Goal: Use online tool/utility: Use online tool/utility

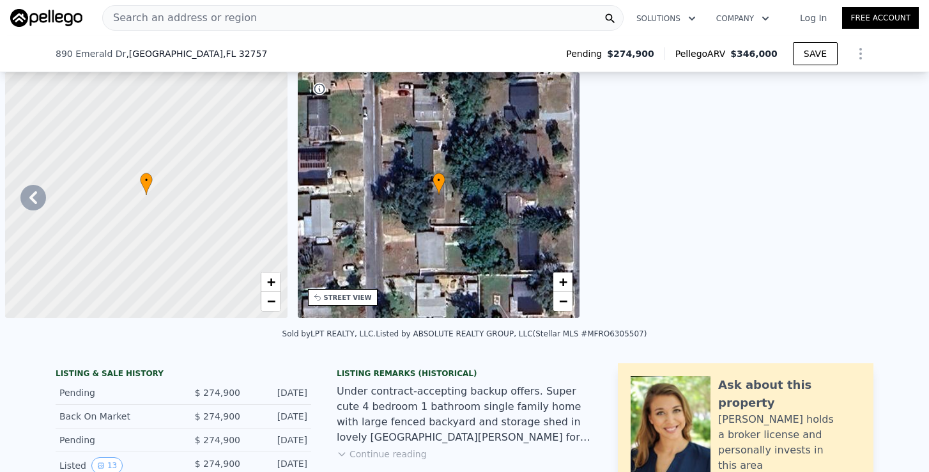
scroll to position [0, 3637]
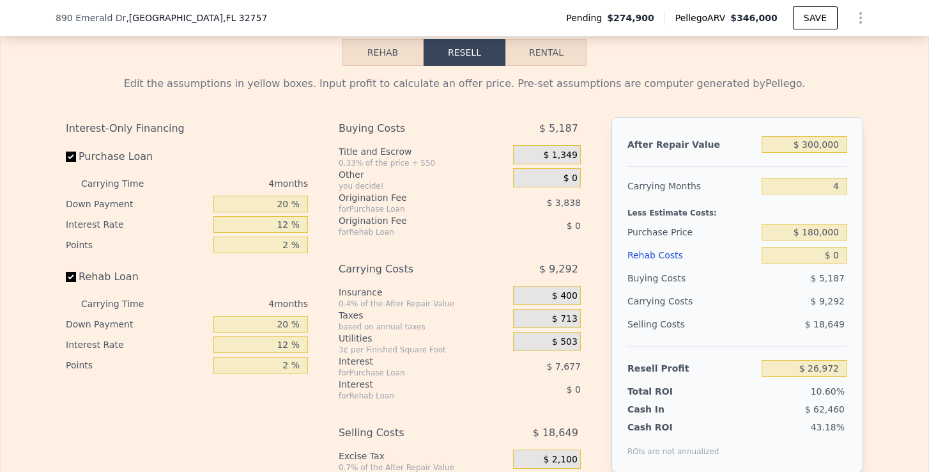
type input "$ 300,000"
click at [840, 185] on input "4" at bounding box center [805, 186] width 86 height 17
type input "6"
type input "$ 22,327"
type input "6"
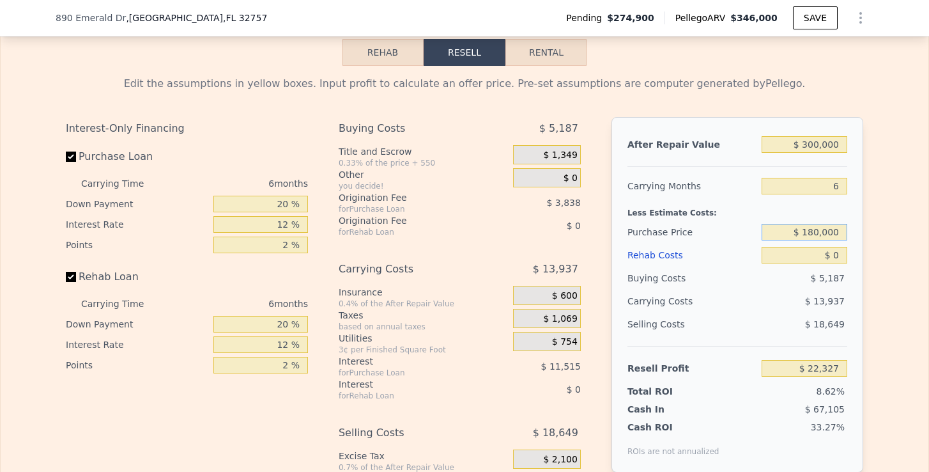
click at [815, 229] on input "$ 180,000" at bounding box center [805, 232] width 86 height 17
click at [837, 228] on input "$ 180,000" at bounding box center [805, 232] width 86 height 17
drag, startPoint x: 838, startPoint y: 229, endPoint x: 806, endPoint y: 231, distance: 31.4
click at [806, 231] on input "$ 180,000" at bounding box center [805, 232] width 86 height 17
type input "$ 205,000"
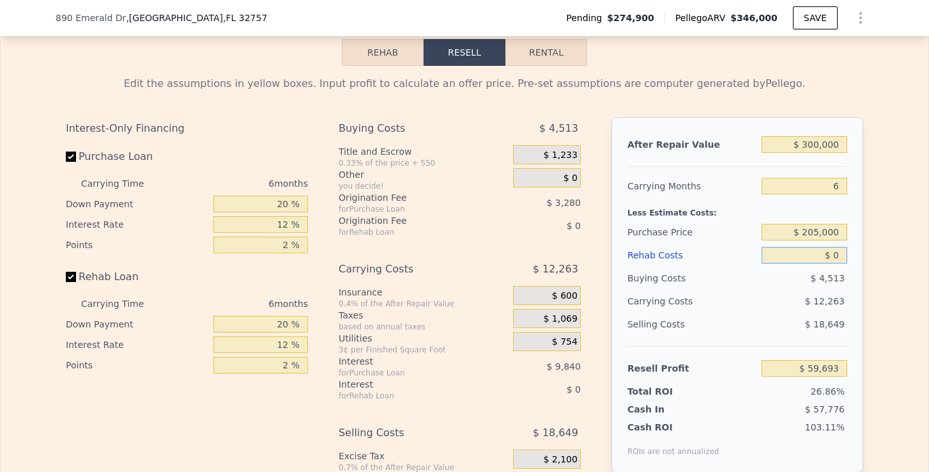
click at [840, 247] on input "$ 0" at bounding box center [805, 255] width 86 height 17
type input "$ 59,575"
type input "$ 2"
type input "$ 59,573"
type input "$ 25"
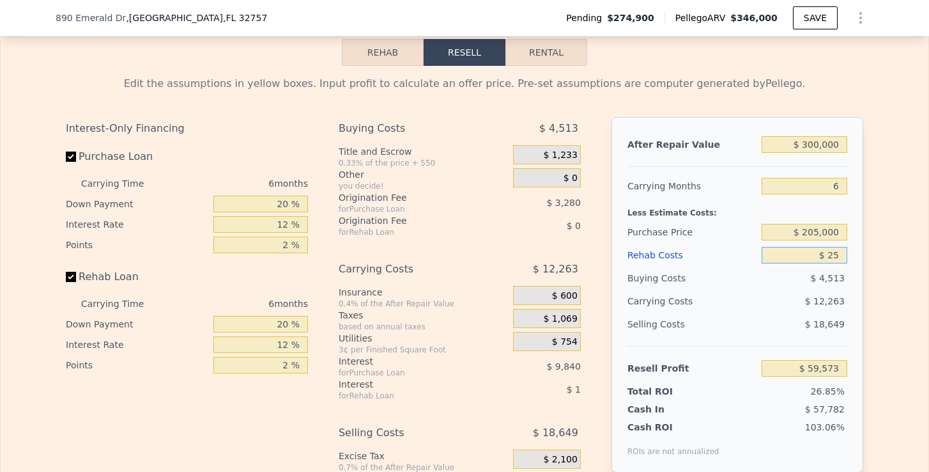
type input "$ 59,550"
type input "$ 250"
type input "$ 59,309"
type input "$ 2,500"
type input "$ 56,915"
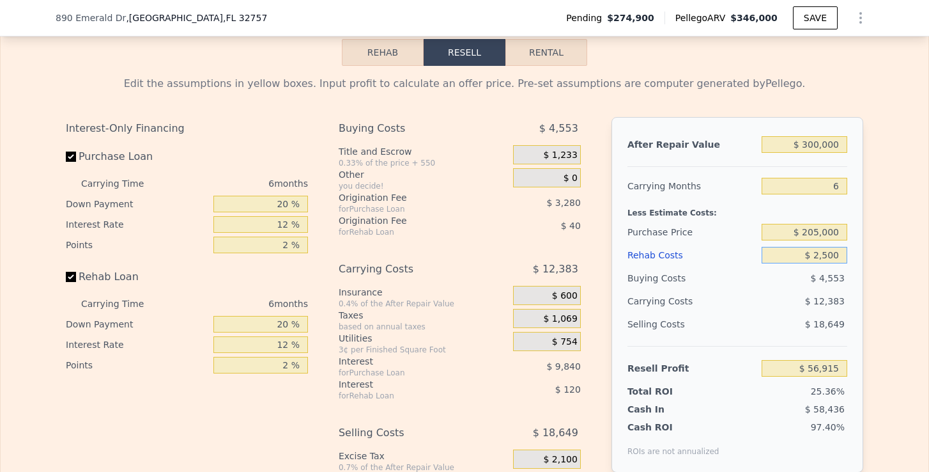
type input "$ 25,000"
type input "$ 32,975"
click at [896, 323] on div "Edit the assumptions in yellow boxes. Input profit to calculate an offer price.…" at bounding box center [465, 303] width 928 height 475
drag, startPoint x: 843, startPoint y: 254, endPoint x: 811, endPoint y: 256, distance: 32.0
click at [811, 256] on input "$ 25,000" at bounding box center [805, 255] width 86 height 17
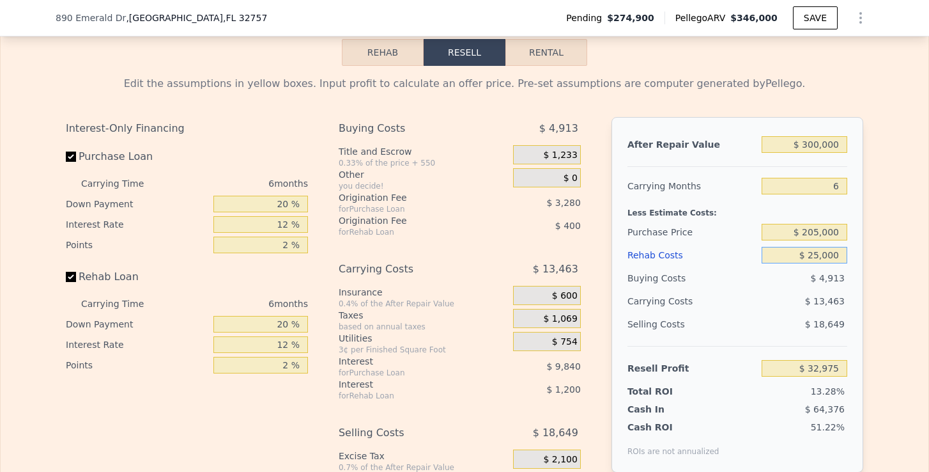
type input "$ 1"
type input "$ 59,574"
type input "$ 15"
type input "$ 59,560"
type input "$ 150"
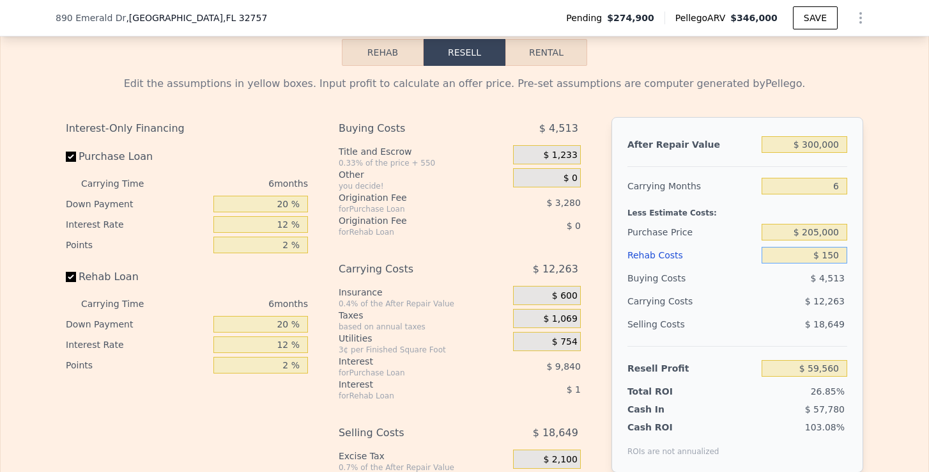
type input "$ 59,417"
type input "$ 1,500"
type input "$ 57,979"
type input "$ 15,000"
type input "$ 43,615"
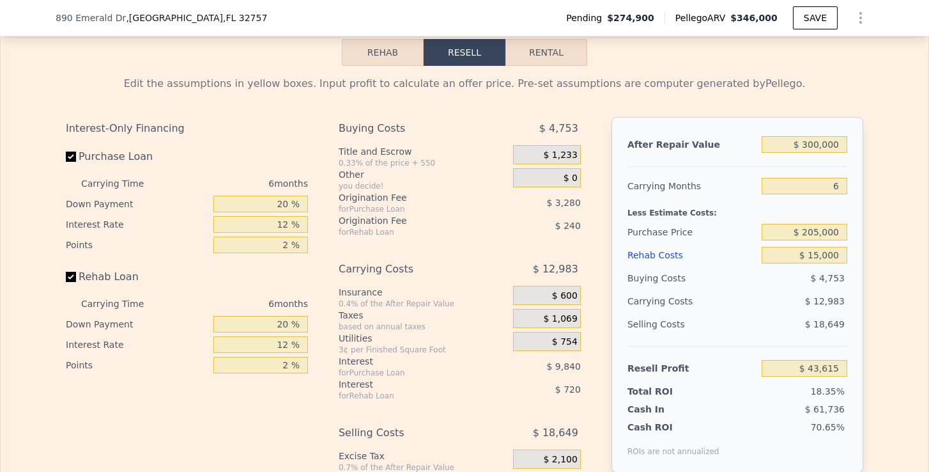
click at [875, 275] on div "Edit the assumptions in yellow boxes. Input profit to calculate an offer price.…" at bounding box center [465, 303] width 928 height 475
click at [814, 147] on input "$ 300,000" at bounding box center [805, 144] width 86 height 17
type input "$ 320,000"
type input "$ 62,368"
click at [847, 162] on div at bounding box center [737, 161] width 220 height 11
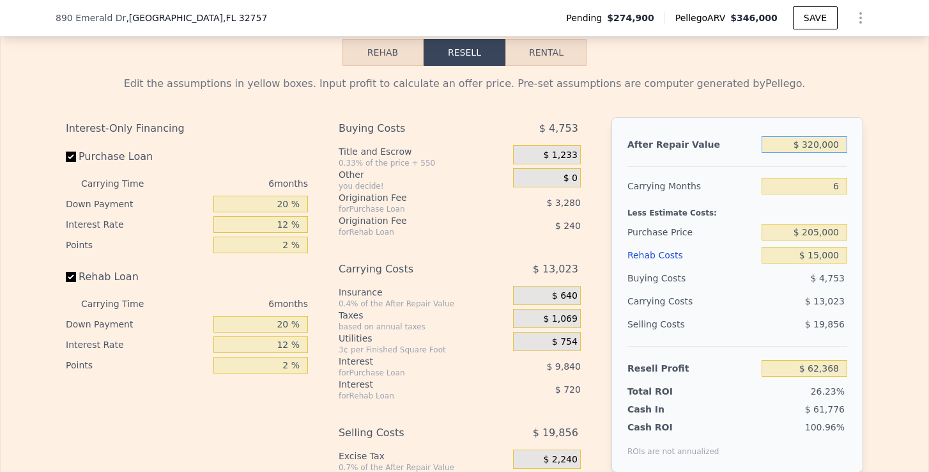
click at [813, 143] on input "$ 320,000" at bounding box center [805, 144] width 86 height 17
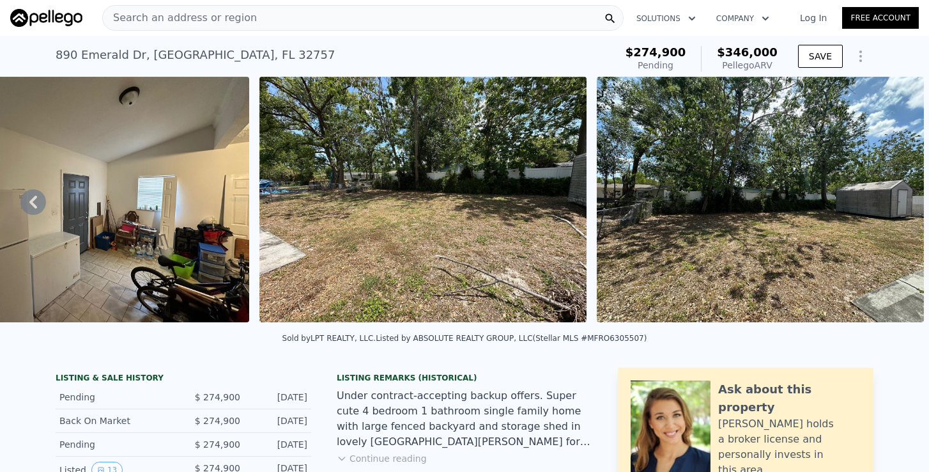
scroll to position [0, 0]
click at [151, 254] on img at bounding box center [85, 199] width 327 height 245
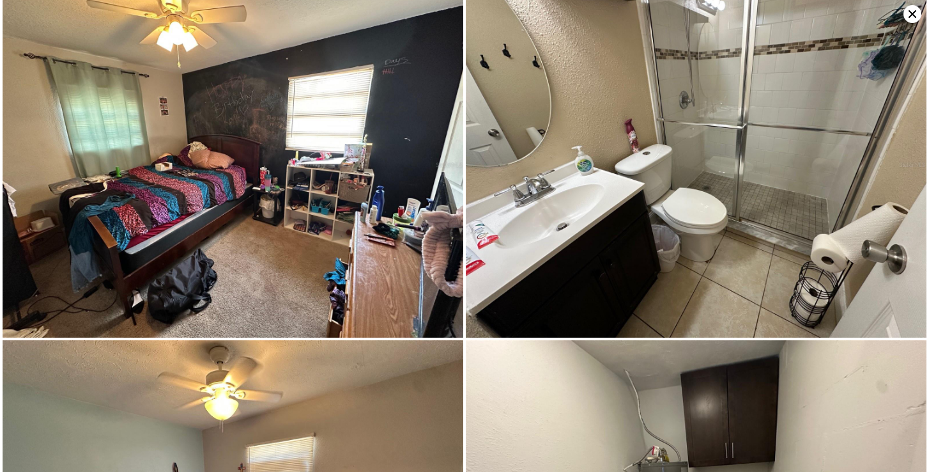
scroll to position [1044, 0]
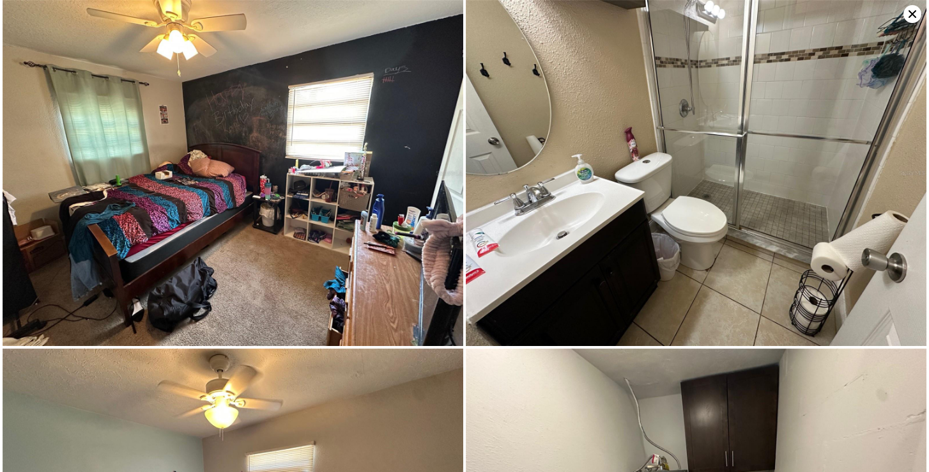
type input "$ 346,000"
type input "4"
type input "$ 0"
type input "$ 70,136"
click at [672, 116] on img at bounding box center [696, 174] width 461 height 346
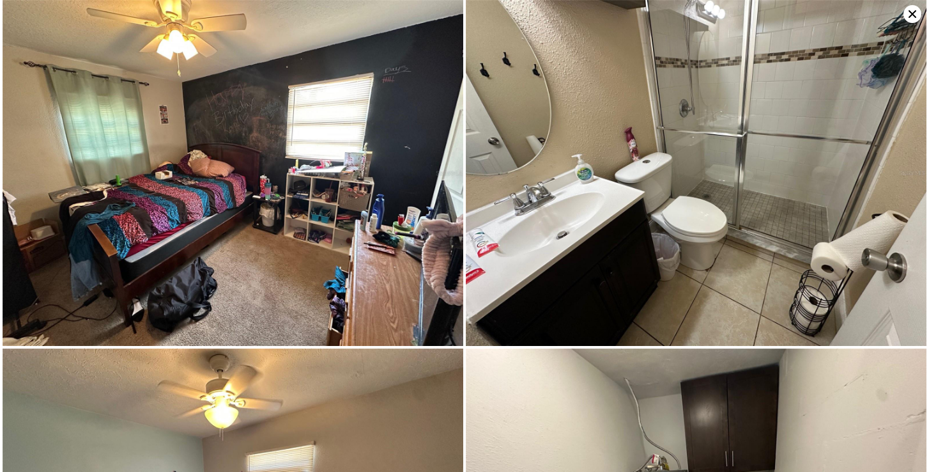
click at [672, 116] on img at bounding box center [696, 173] width 461 height 346
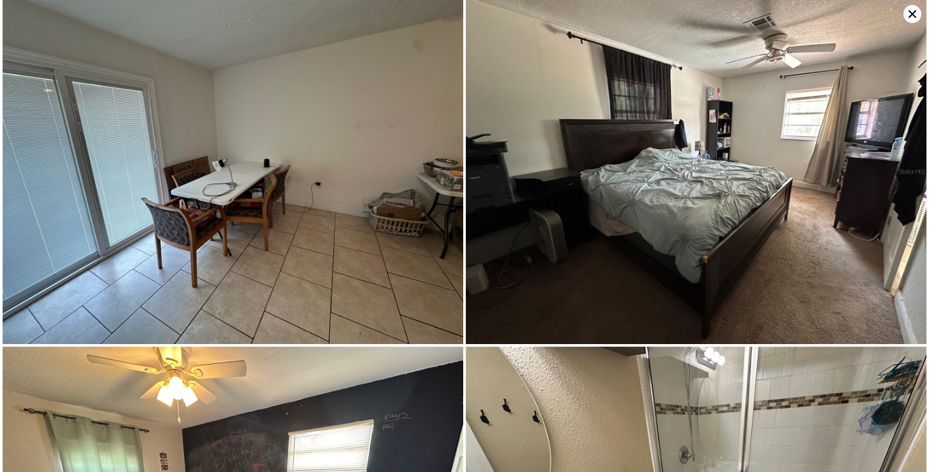
scroll to position [696, 0]
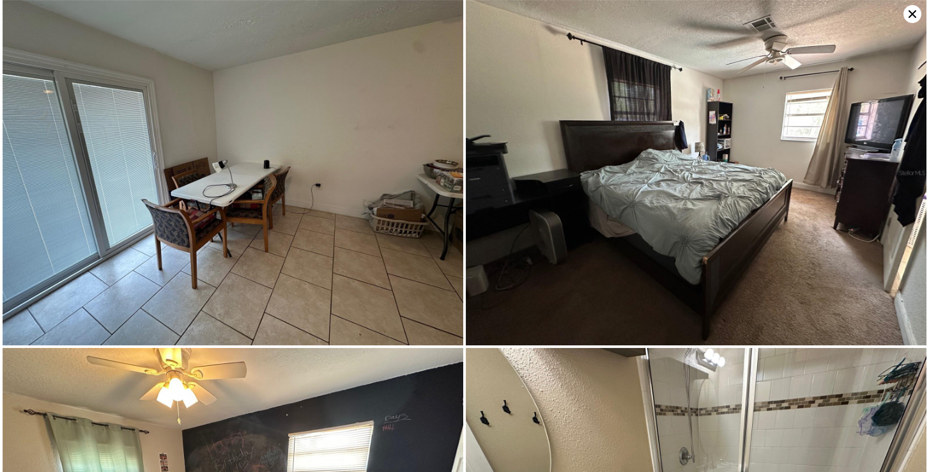
click at [915, 19] on icon at bounding box center [913, 14] width 18 height 18
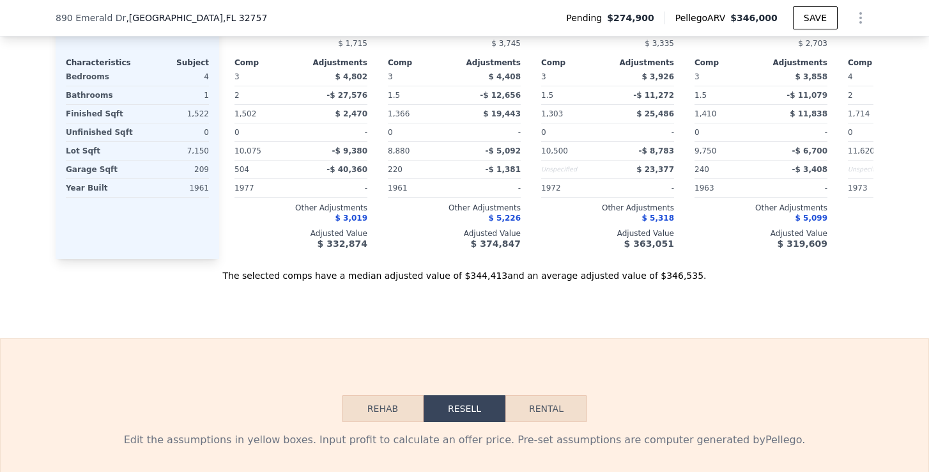
scroll to position [1833, 0]
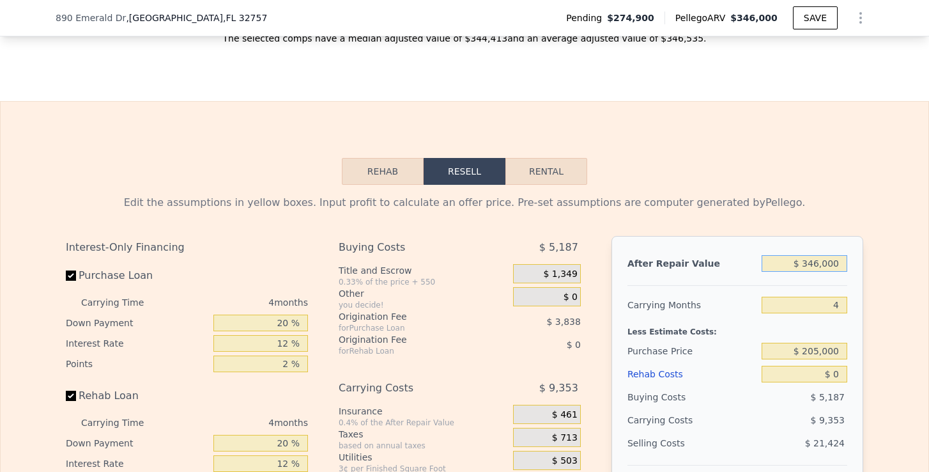
drag, startPoint x: 803, startPoint y: 261, endPoint x: 909, endPoint y: 261, distance: 106.7
click at [907, 258] on div "Edit the assumptions in yellow boxes. Input profit to calculate an offer price.…" at bounding box center [465, 422] width 928 height 475
type input "$ 3"
type input "-$ 254,526"
type input "$ 30"
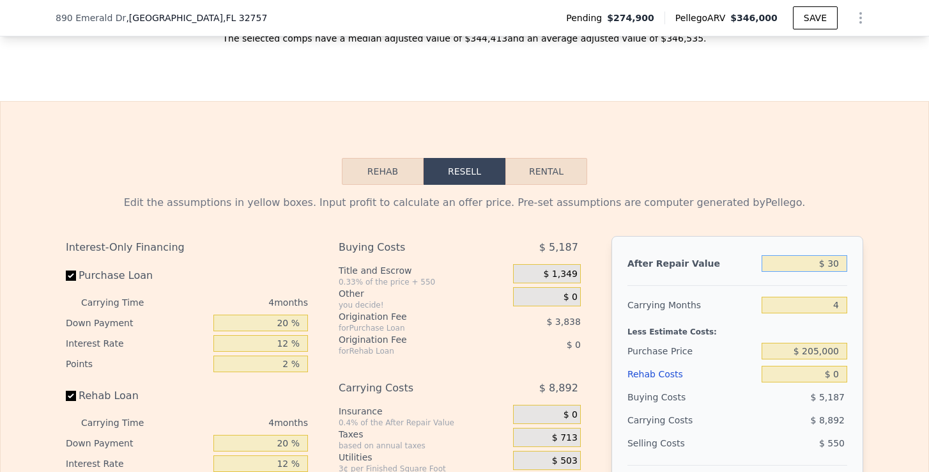
type input "-$ 254,501"
type input "$ 300"
type input "-$ 254,248"
type input "$ 3,000"
type input "-$ 251,714"
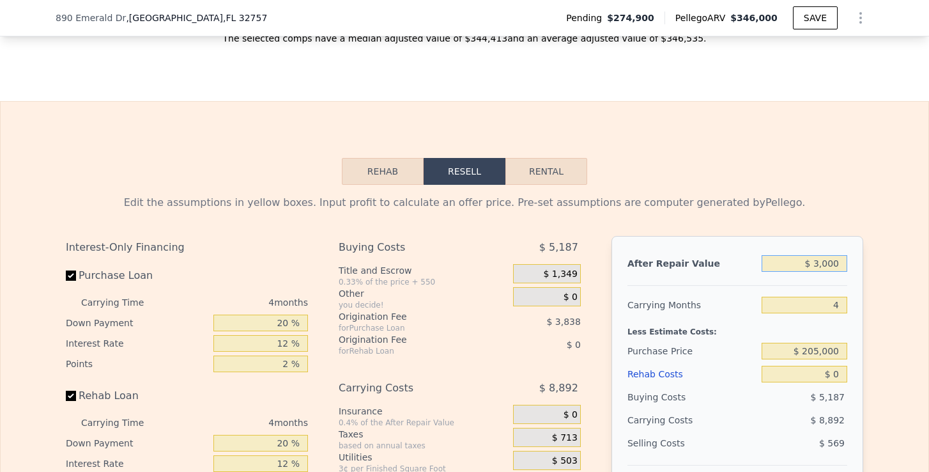
type input "$ 30,000"
type input "-$ 226,379"
type input "$ 300,000"
type input "$ 26,972"
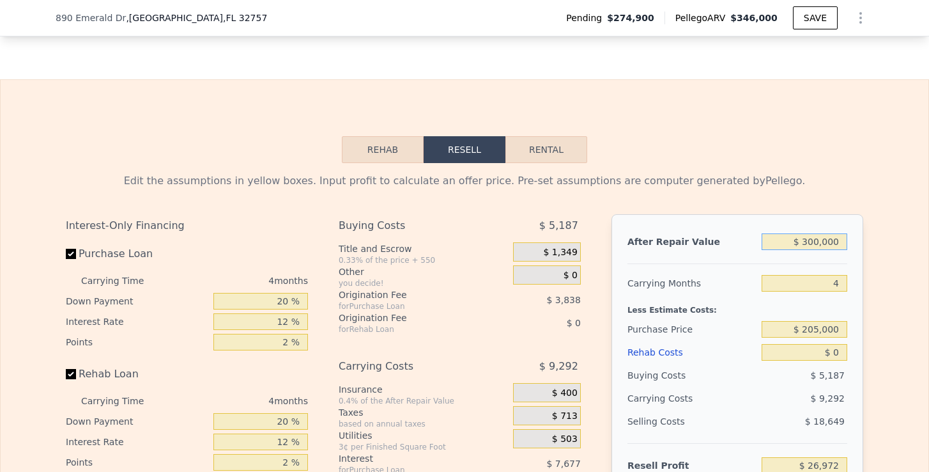
scroll to position [1857, 0]
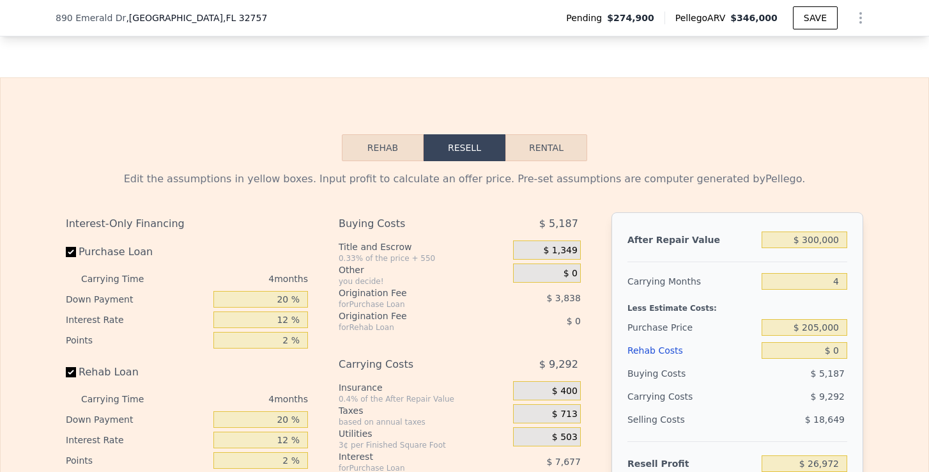
click at [850, 351] on div "After Repair Value $ 300,000 Carrying Months 4 Less Estimate Costs: Purchase Pr…" at bounding box center [738, 389] width 252 height 355
click at [838, 351] on input "$ 0" at bounding box center [805, 350] width 86 height 17
type input "$ 1"
type input "$ 26,971"
type input "$ 15"
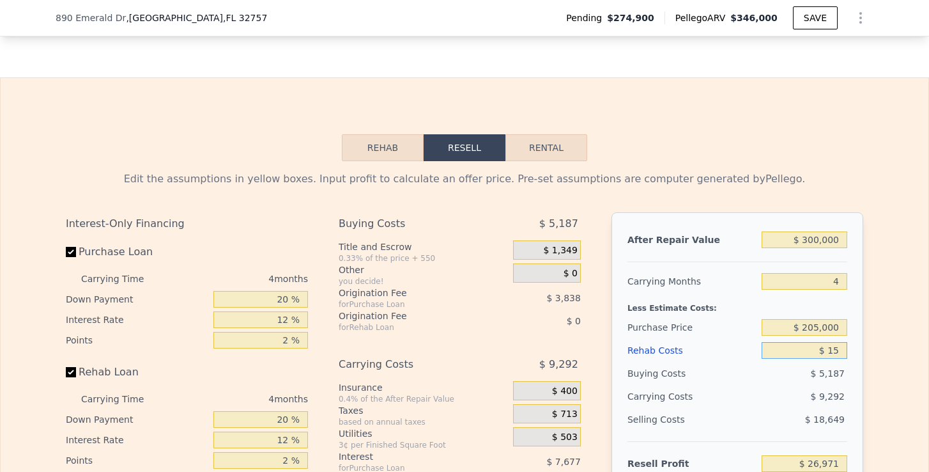
type input "$ 26,957"
type input "$ 150"
type input "$ 26,816"
type input "$ 1,500"
type input "$ 25,400"
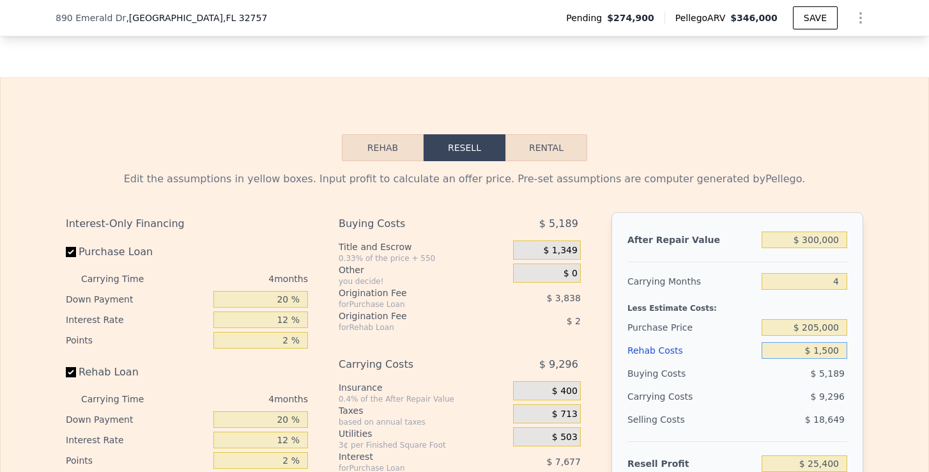
type input "$ 15,000"
type input "$ 11,252"
click at [838, 351] on input "$ 15,000" at bounding box center [805, 350] width 86 height 17
drag, startPoint x: 842, startPoint y: 324, endPoint x: 787, endPoint y: 324, distance: 54.3
click at [787, 324] on input "$ 205,000" at bounding box center [805, 327] width 86 height 17
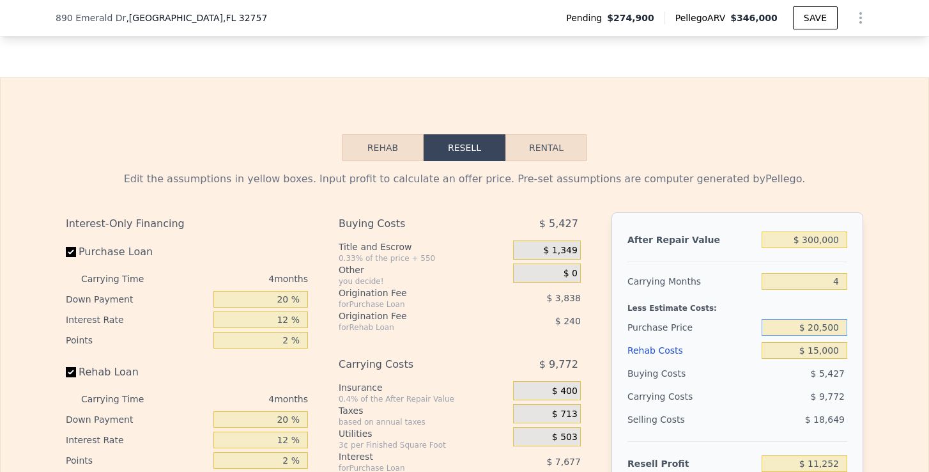
type input "$ 205,000"
click at [776, 353] on input "$ 15,000" at bounding box center [805, 350] width 86 height 17
type input "$ 47,942"
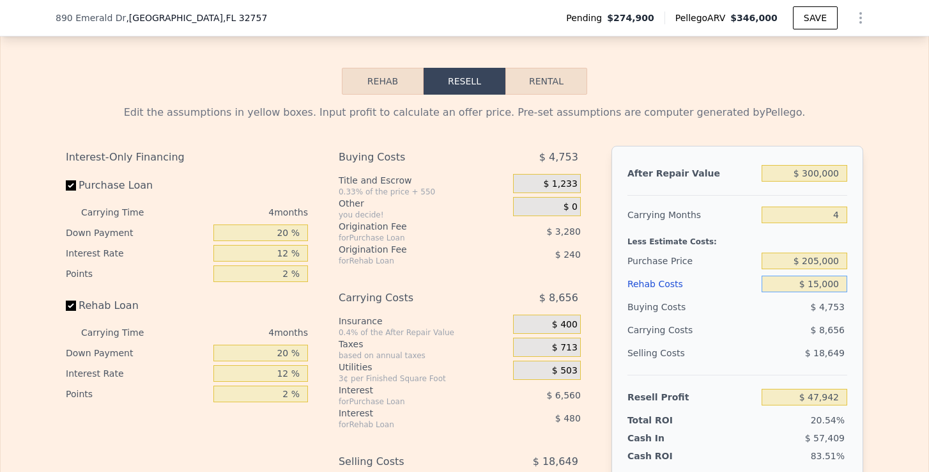
scroll to position [1924, 0]
click at [553, 79] on button "Rental" at bounding box center [546, 80] width 82 height 27
select select "30"
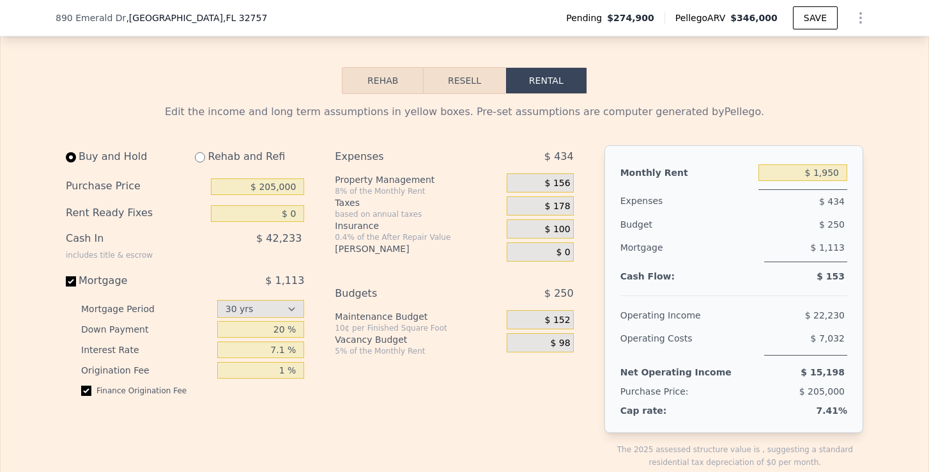
click at [200, 157] on input "radio" at bounding box center [200, 157] width 10 height 10
radio input "true"
type input "$ 15,000"
type input "$ 2,800"
select select "30"
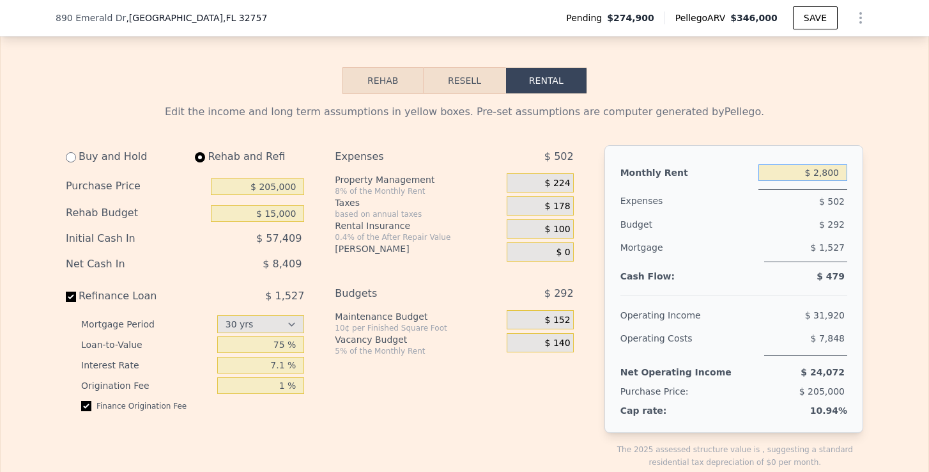
click at [826, 169] on input "$ 2,800" at bounding box center [802, 172] width 89 height 17
type input "$ 2,000"
click at [566, 181] on span "$ 160" at bounding box center [558, 184] width 26 height 12
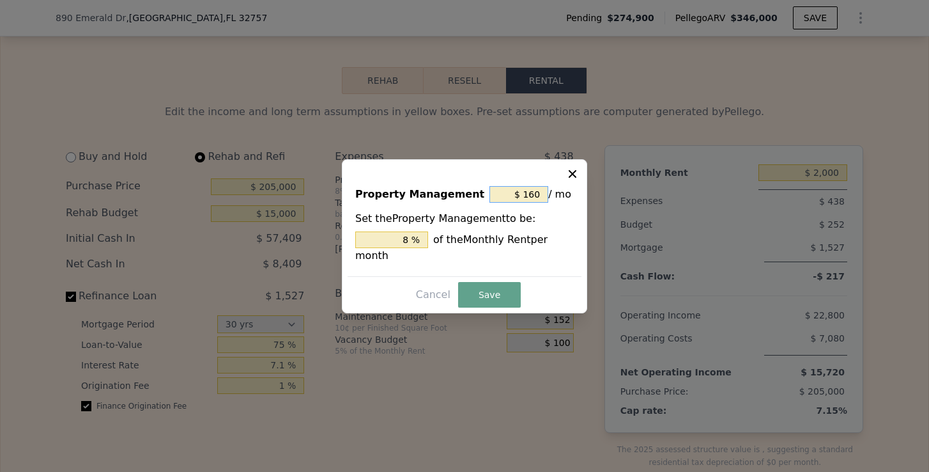
drag, startPoint x: 540, startPoint y: 196, endPoint x: 525, endPoint y: 196, distance: 14.7
click at [525, 196] on input "$ 160" at bounding box center [518, 194] width 59 height 17
type input "$ 0"
type input "0 %"
type input "$ 0"
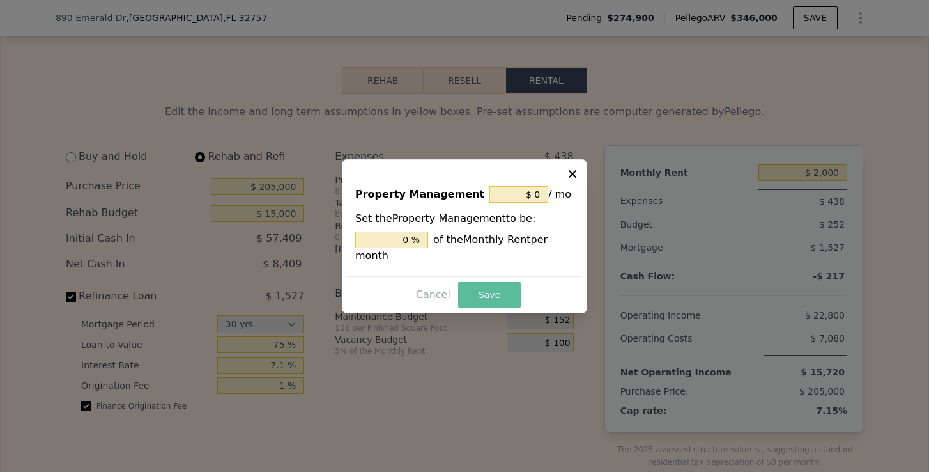
click at [513, 295] on button "Save" at bounding box center [489, 295] width 63 height 26
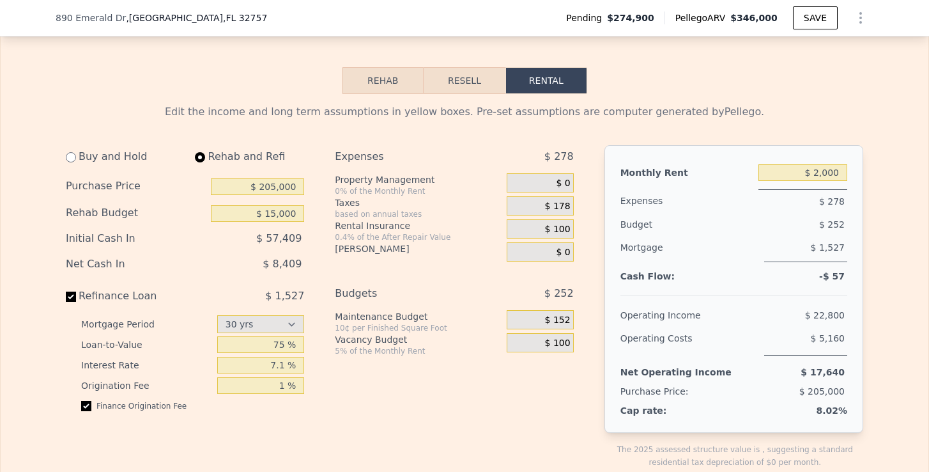
click at [558, 236] on div "$ 100" at bounding box center [540, 228] width 66 height 19
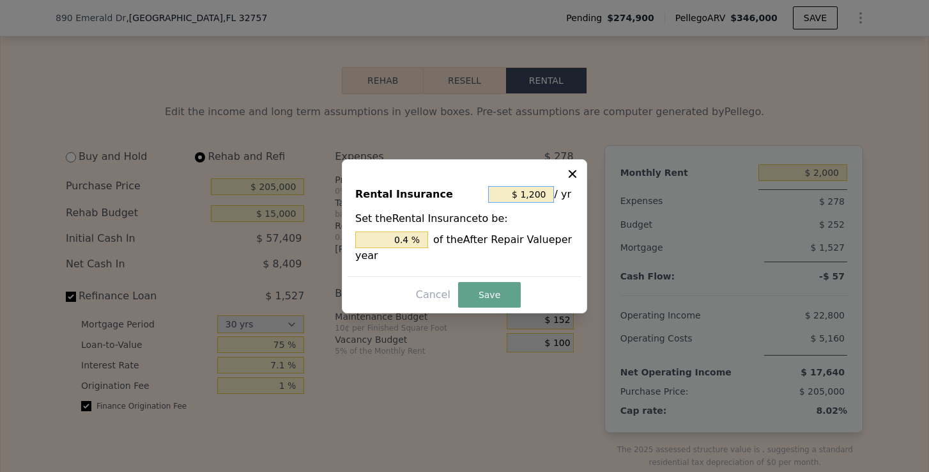
drag, startPoint x: 547, startPoint y: 191, endPoint x: 537, endPoint y: 191, distance: 10.2
click at [537, 191] on input "$ 1,200" at bounding box center [521, 194] width 66 height 17
click at [535, 191] on input "$ 1,200" at bounding box center [521, 194] width 66 height 17
drag, startPoint x: 525, startPoint y: 193, endPoint x: 548, endPoint y: 193, distance: 23.0
click at [547, 193] on input "$ 1,200" at bounding box center [521, 194] width 66 height 17
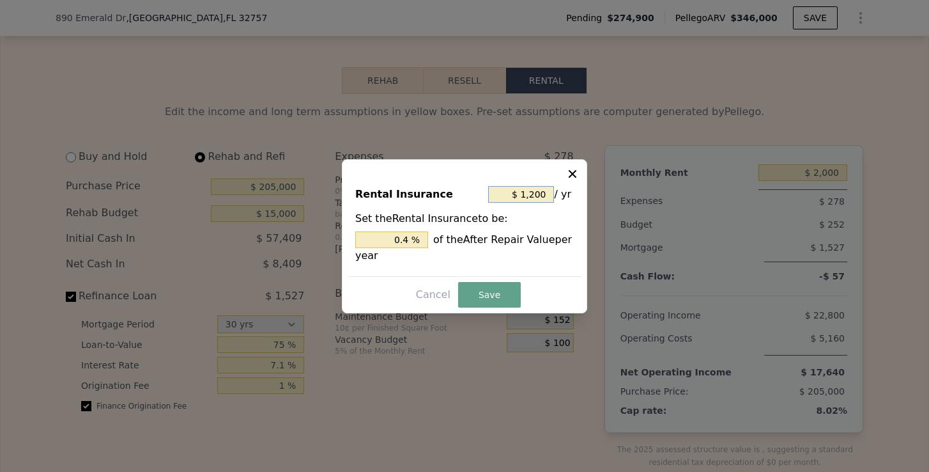
type input "$ 2"
type input "0.001 %"
type input "$ 24"
type input "0.008 %"
type input "$ 240"
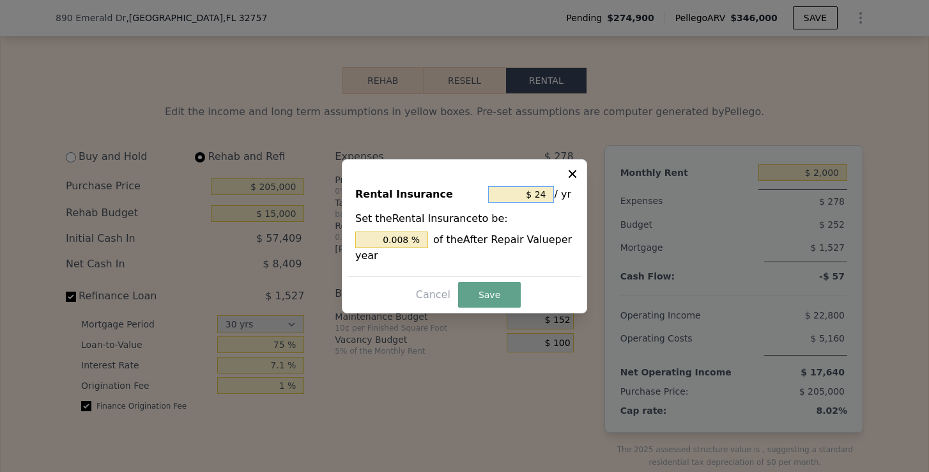
type input "0.08 %"
type input "$ 2,400"
type input "0.8 %"
click at [495, 296] on button "Save" at bounding box center [489, 295] width 63 height 26
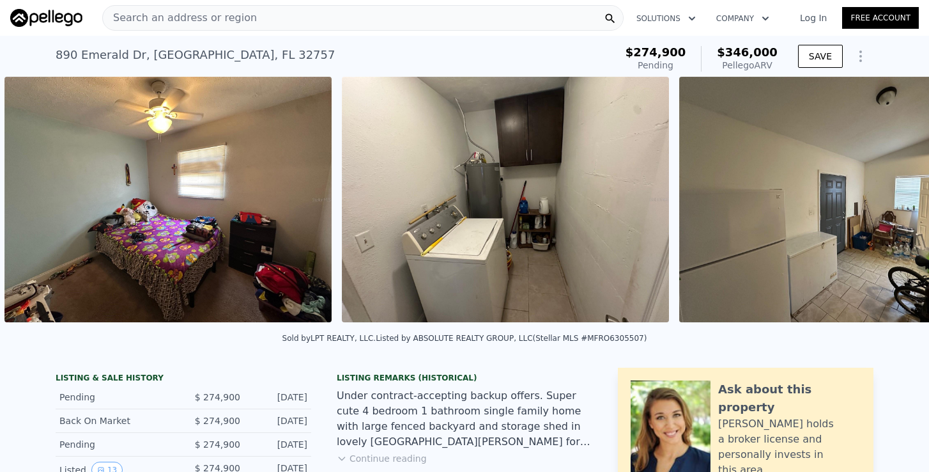
scroll to position [0, 2924]
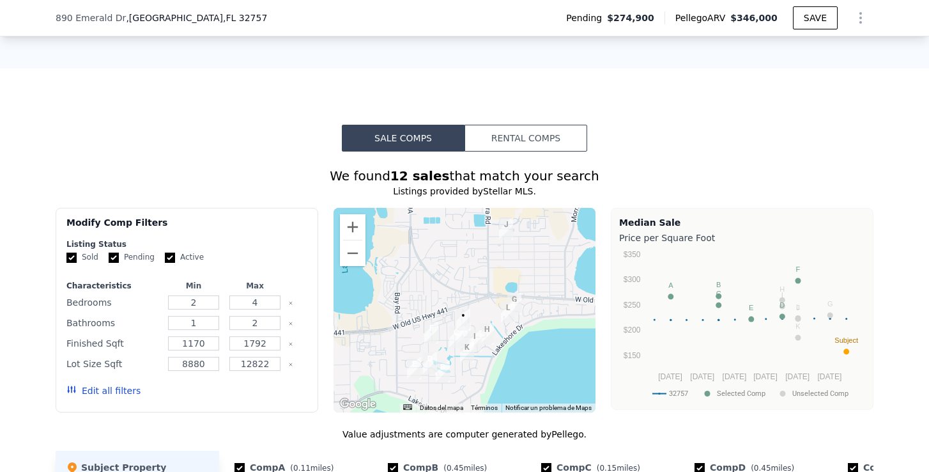
select select "30"
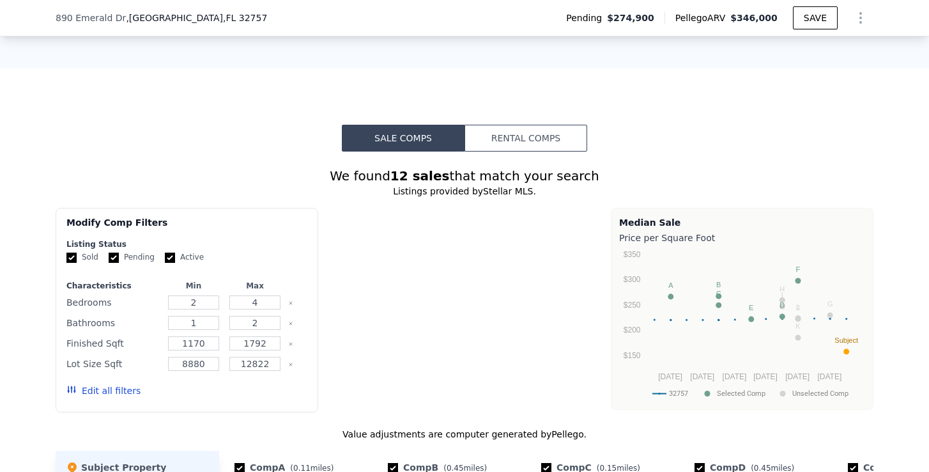
type input "$ 0"
type input "$ 1,950"
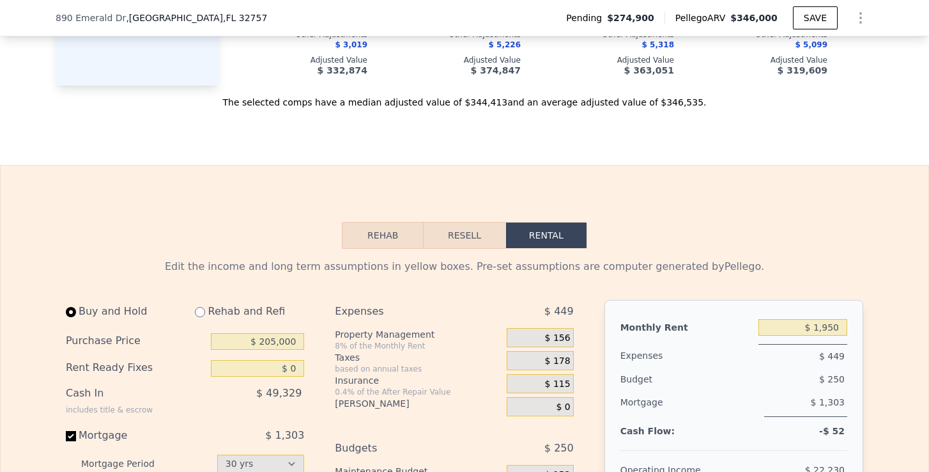
scroll to position [1865, 0]
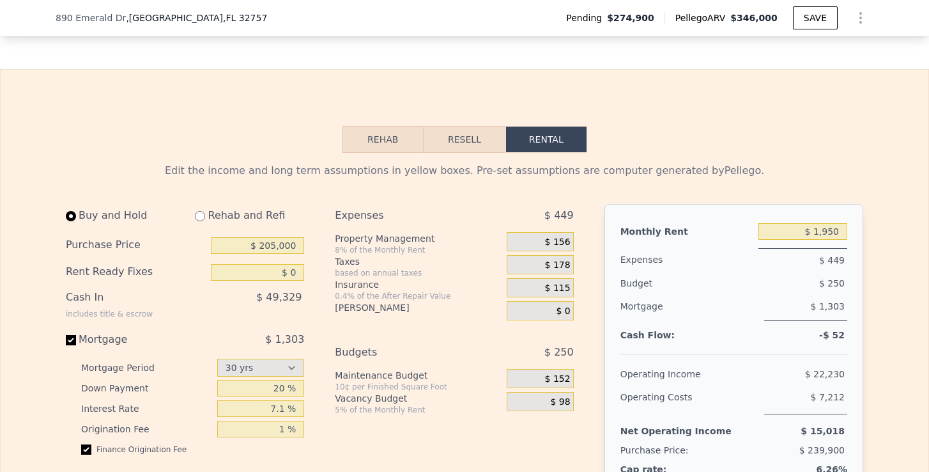
click at [455, 139] on button "Resell" at bounding box center [464, 139] width 81 height 27
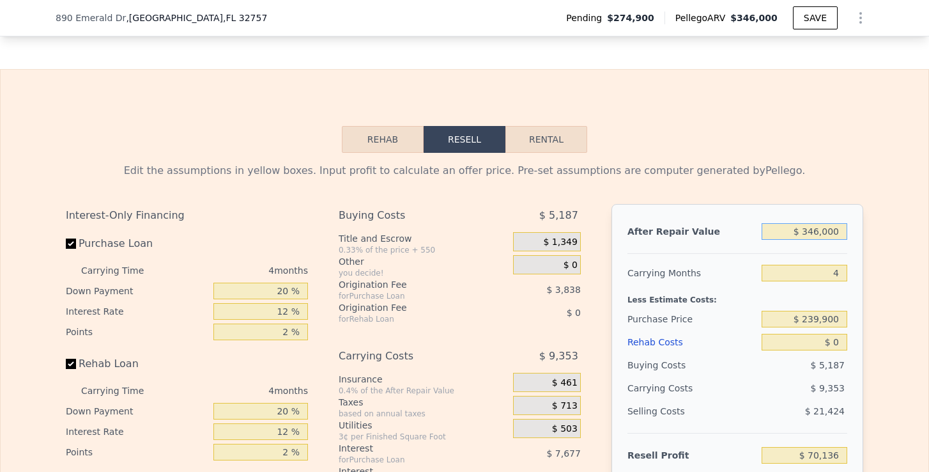
drag, startPoint x: 804, startPoint y: 233, endPoint x: 893, endPoint y: 233, distance: 88.8
click at [893, 233] on div "Edit the assumptions in yellow boxes. Input profit to calculate an offer price.…" at bounding box center [465, 390] width 928 height 475
type input "$ 2"
type input "-$ 254,527"
type input "$ 26"
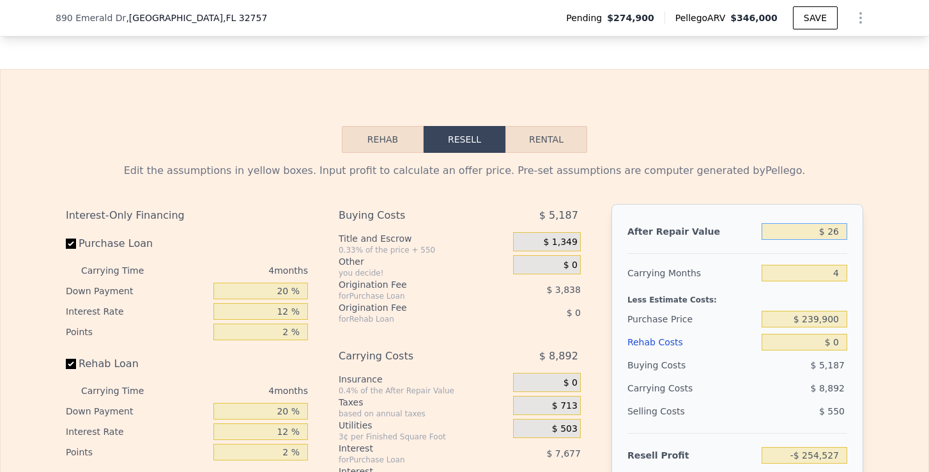
type input "-$ 254,505"
type input "$ 260"
type input "-$ 254,286"
type input "$ 2,600"
type input "-$ 252,089"
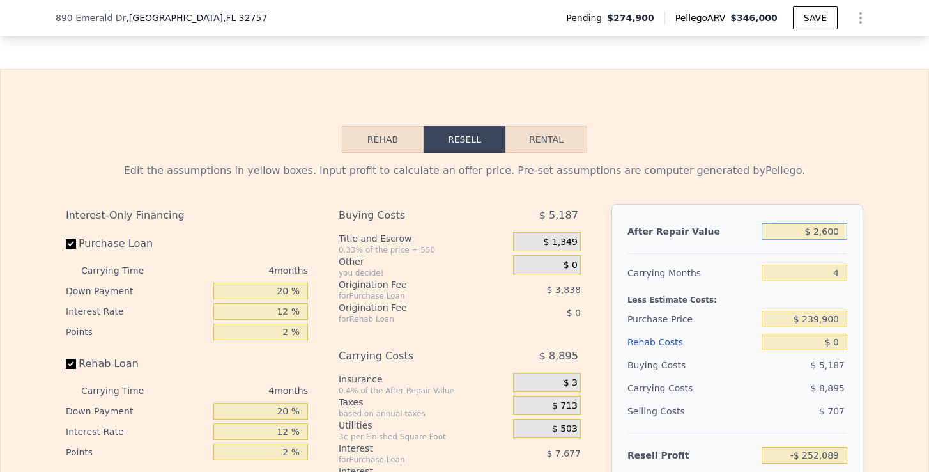
type input "$ 26,000"
type input "-$ 230,133"
type input "$ 260,000"
type input "-$ 10,562"
drag, startPoint x: 804, startPoint y: 316, endPoint x: 838, endPoint y: 316, distance: 34.5
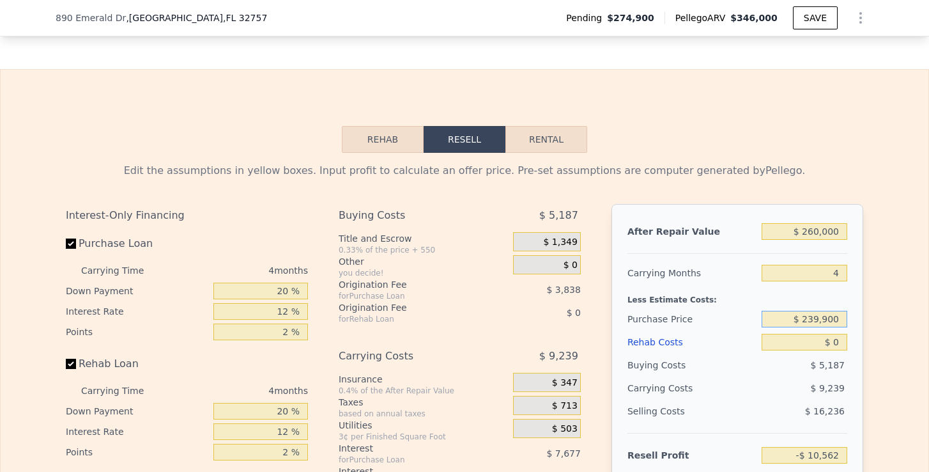
click at [838, 316] on input "$ 239,900" at bounding box center [805, 319] width 86 height 17
type input "$ 205,000"
type input "$ 26,128"
click at [844, 345] on input "$ 0" at bounding box center [805, 342] width 86 height 17
type input "$ 2"
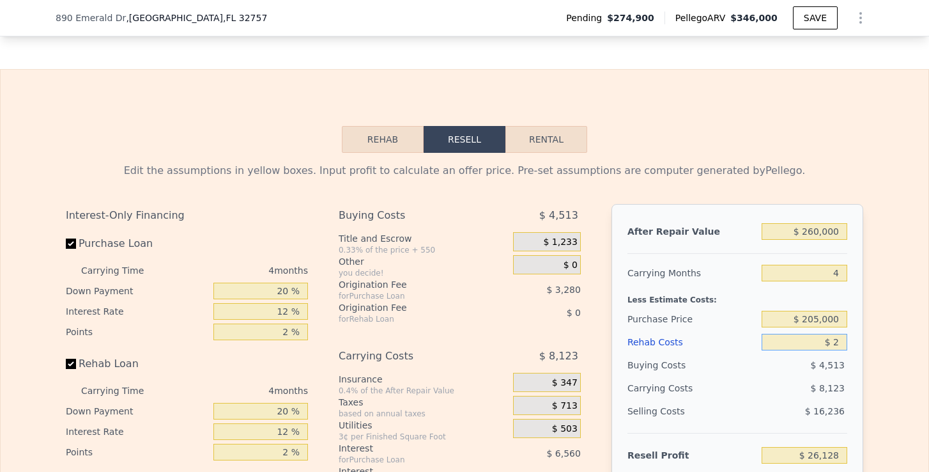
type input "$ 26,126"
type input "$ 25"
type input "$ 26,103"
type input "$ 250"
type input "$ 25,866"
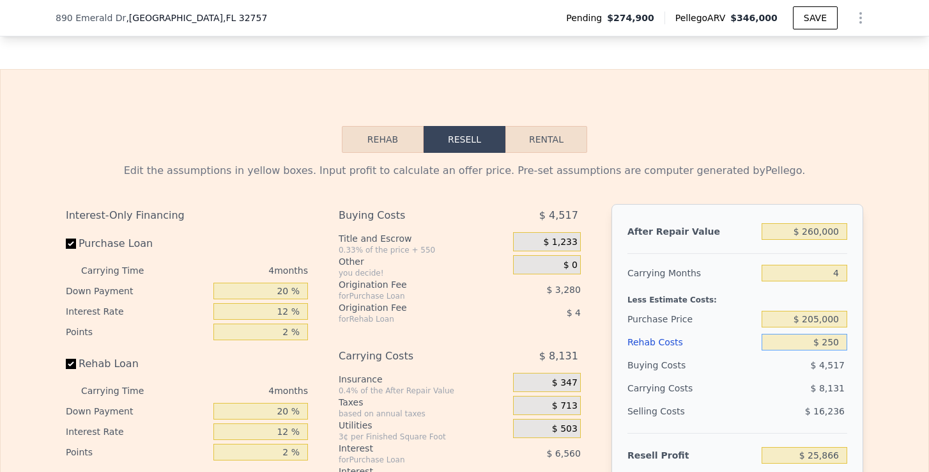
type input "$ 2,500"
type input "$ 23,508"
type input "$ 25,000"
type input "-$ 72"
click at [887, 357] on div "Edit the assumptions in yellow boxes. Input profit to calculate an offer price.…" at bounding box center [465, 390] width 928 height 475
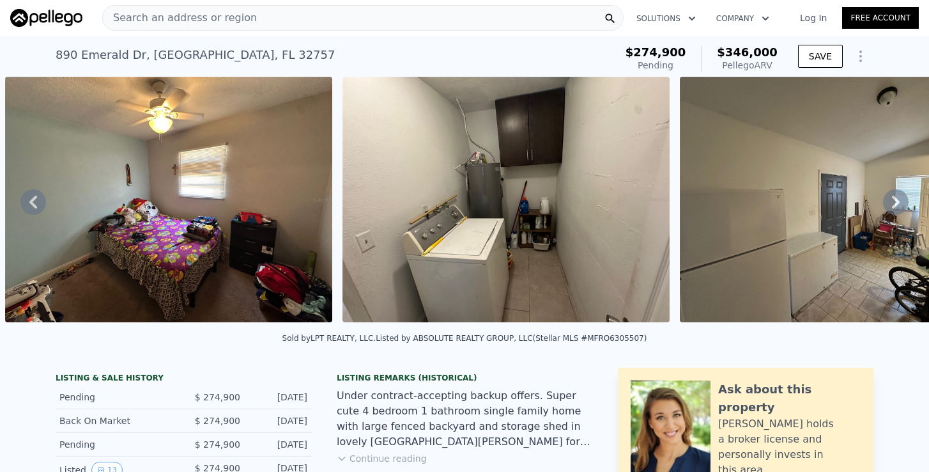
scroll to position [0, 0]
click at [905, 210] on icon at bounding box center [896, 202] width 26 height 26
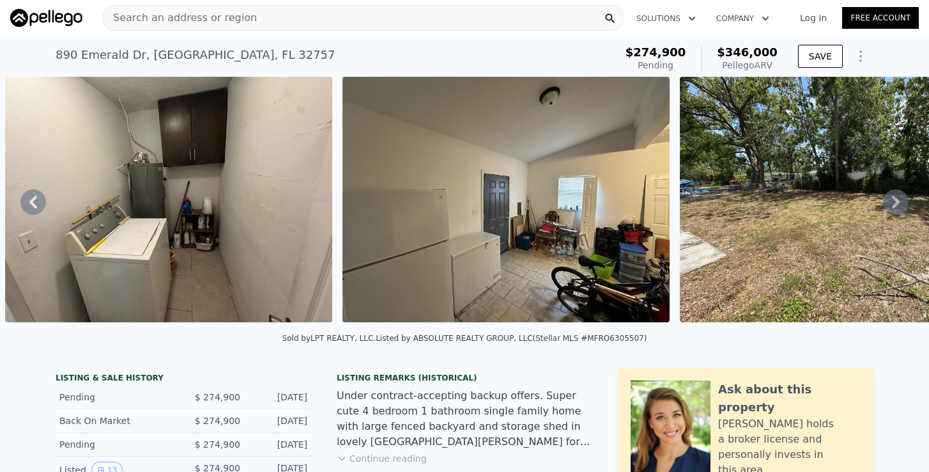
click at [895, 208] on icon at bounding box center [896, 202] width 26 height 26
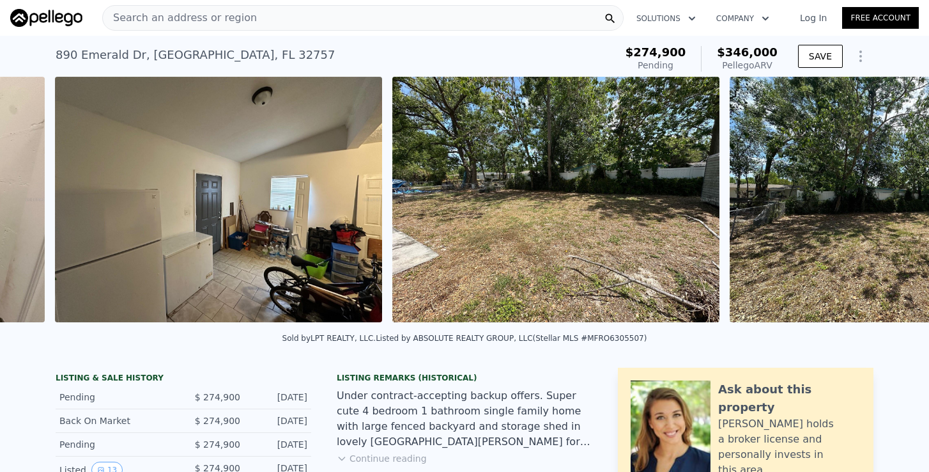
scroll to position [0, 3599]
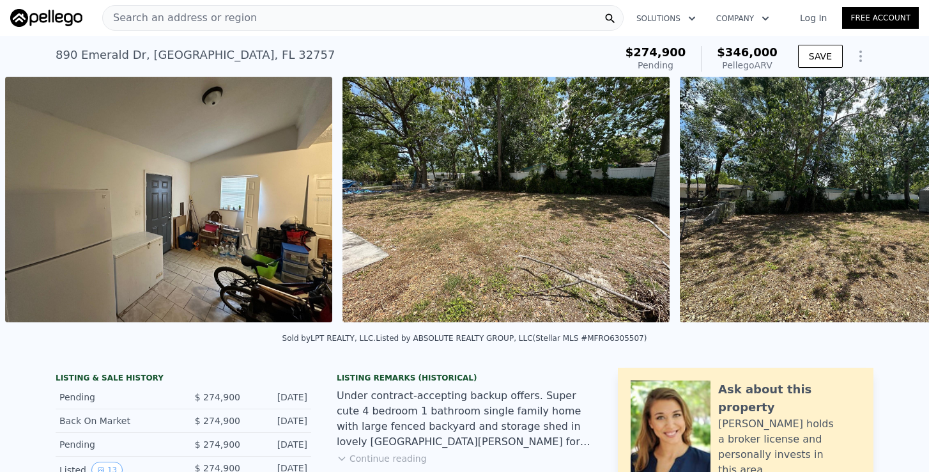
click at [895, 208] on img at bounding box center [843, 199] width 327 height 245
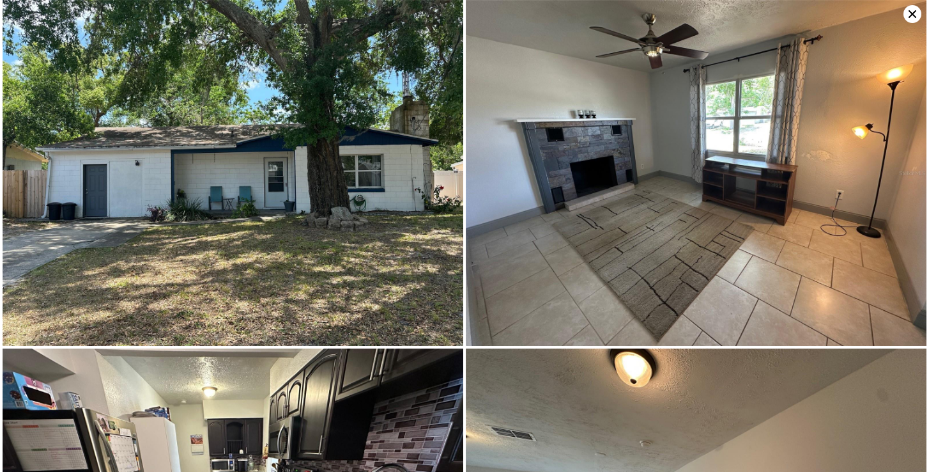
scroll to position [1962, 0]
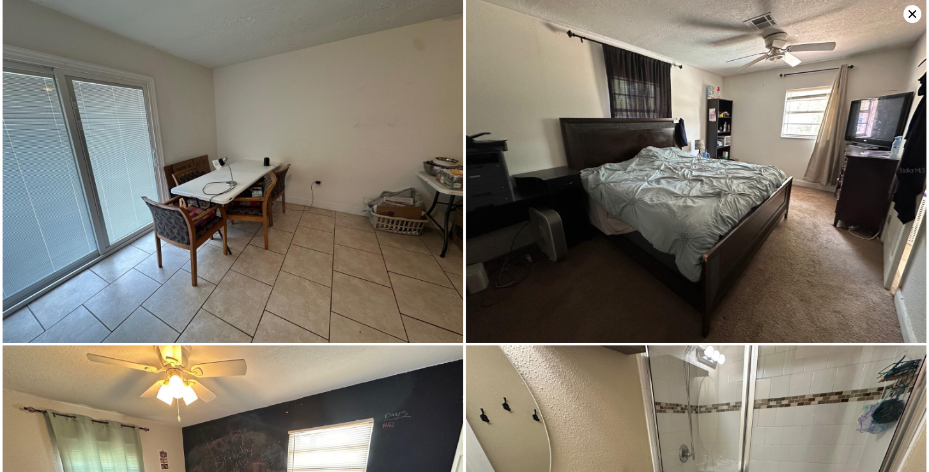
scroll to position [696, 0]
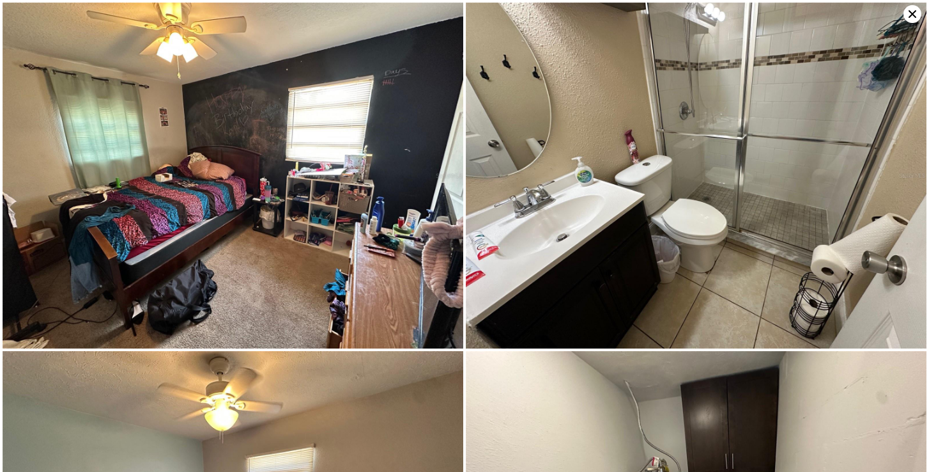
click at [603, 266] on img at bounding box center [696, 176] width 461 height 346
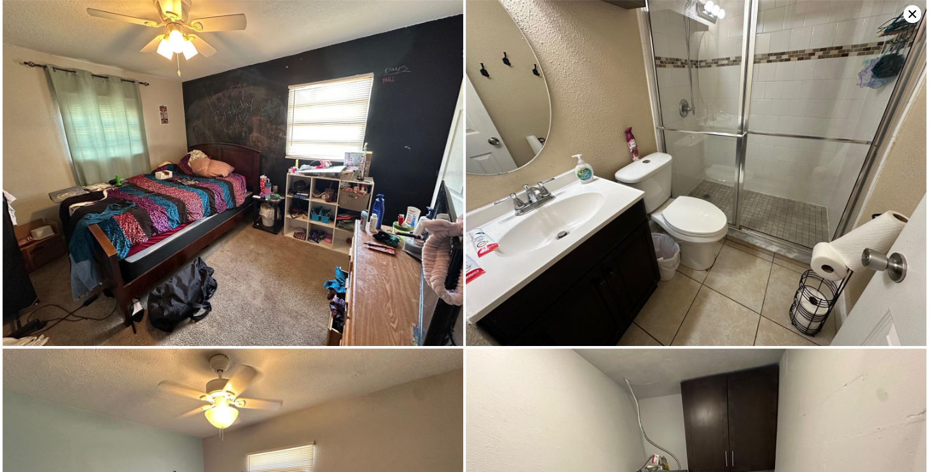
click at [603, 266] on img at bounding box center [696, 173] width 461 height 346
click at [604, 265] on img at bounding box center [696, 173] width 461 height 346
click at [570, 267] on img at bounding box center [696, 173] width 461 height 346
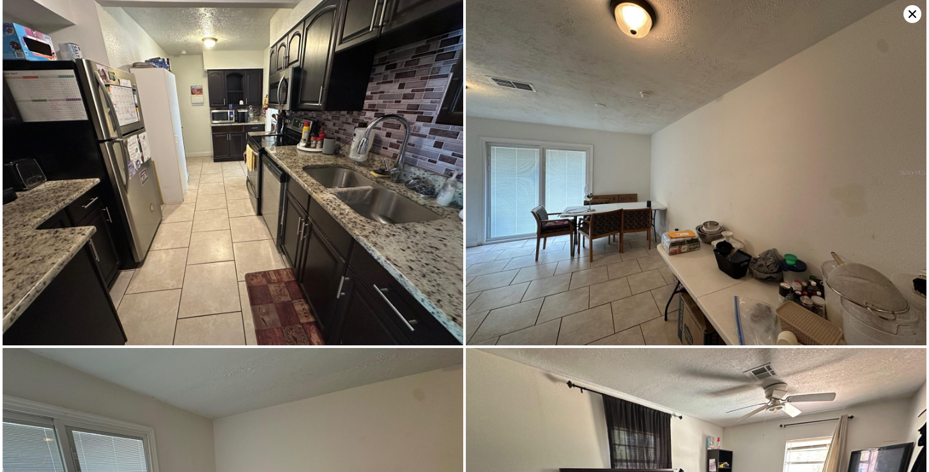
scroll to position [348, 0]
click at [302, 275] on img at bounding box center [233, 173] width 461 height 346
type input "$ 346,000"
type input "$ 0"
type input "$ 70,136"
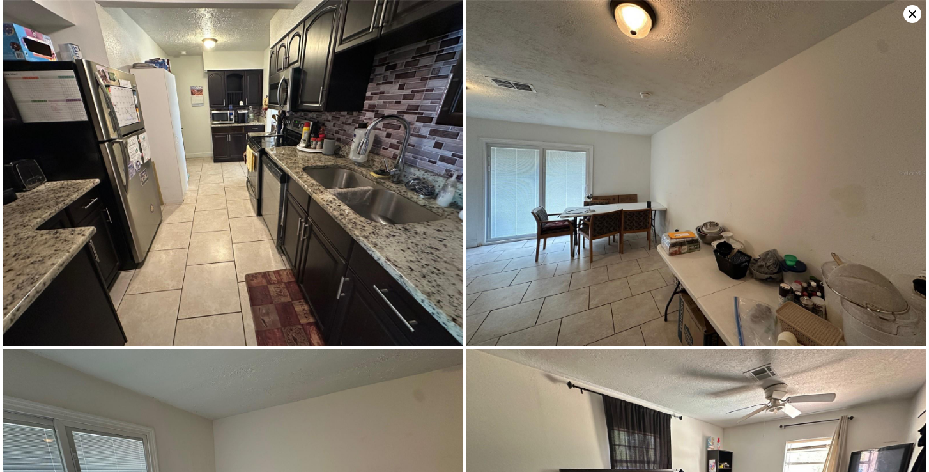
click at [387, 247] on img at bounding box center [233, 173] width 461 height 346
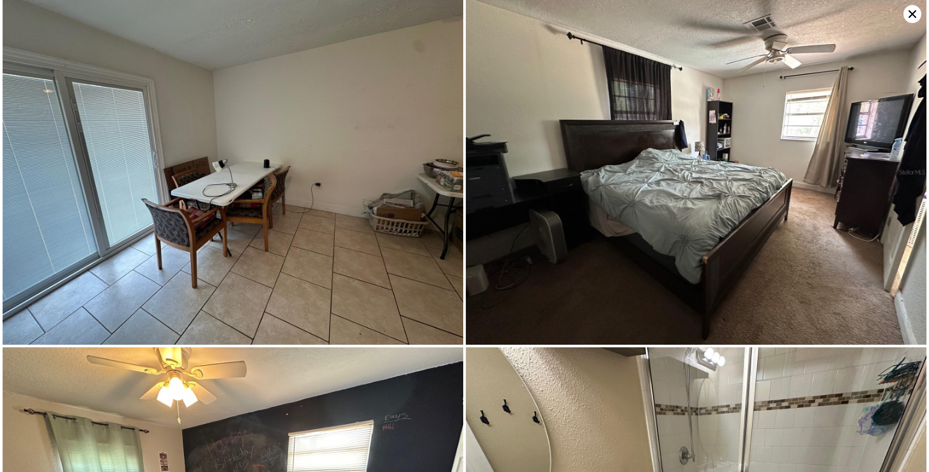
scroll to position [696, 0]
